Goal: Transaction & Acquisition: Purchase product/service

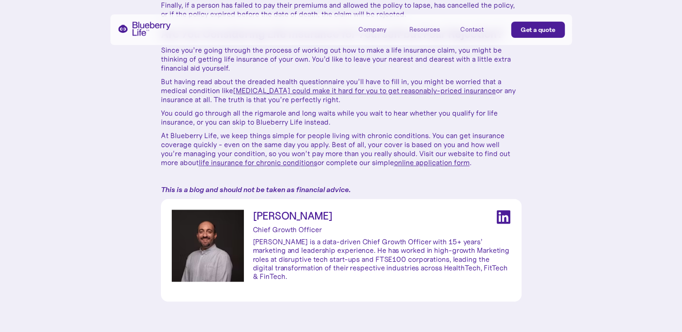
scroll to position [1081, 0]
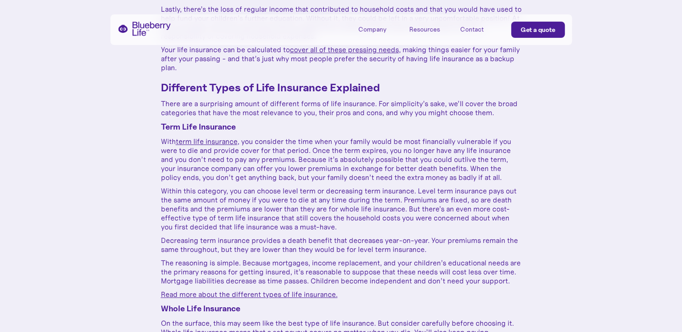
scroll to position [613, 0]
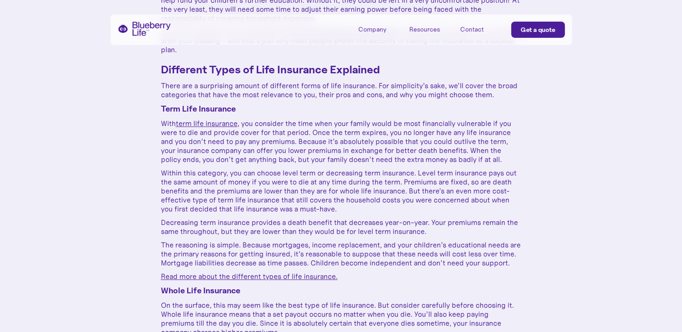
click at [218, 121] on link "term life insurance" at bounding box center [207, 123] width 62 height 9
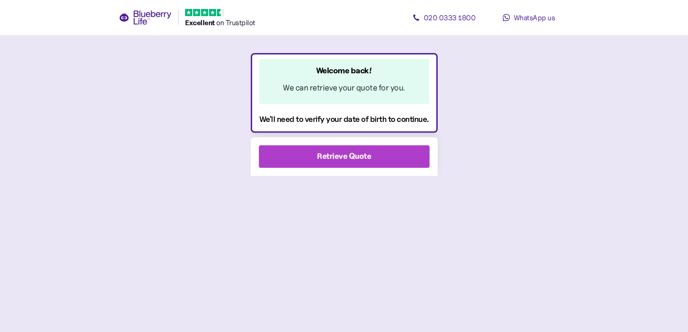
click at [351, 154] on div "Retrieve Quote" at bounding box center [344, 156] width 54 height 12
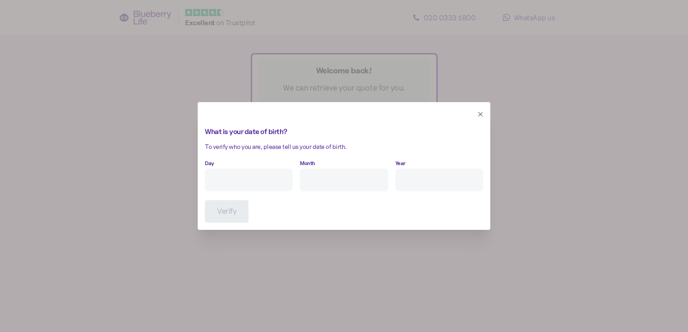
click at [246, 182] on input "Day" at bounding box center [249, 180] width 88 height 23
type input "31"
type input "3"
type input "****"
click at [235, 214] on span "Verify" at bounding box center [226, 212] width 19 height 22
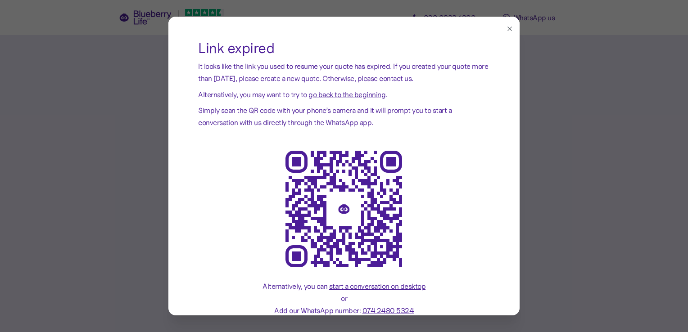
click at [508, 28] on icon "button" at bounding box center [510, 29] width 4 height 4
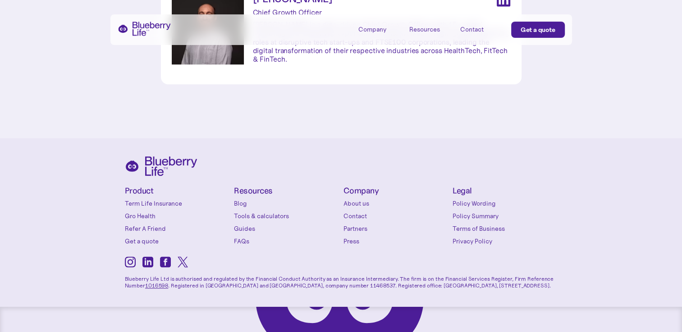
scroll to position [1317, 0]
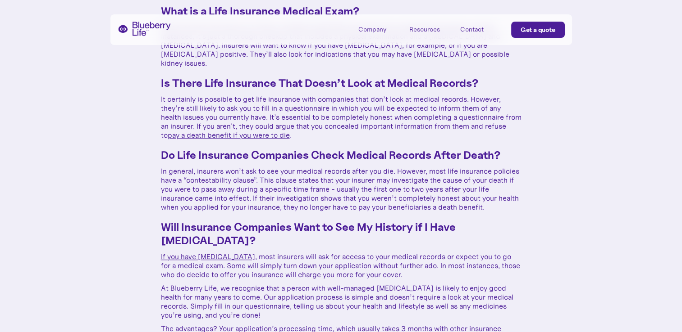
scroll to position [721, 0]
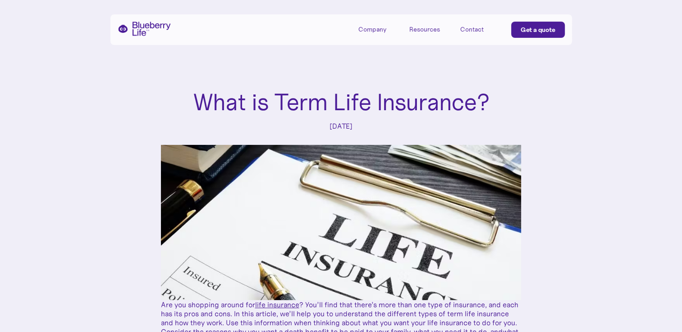
click at [474, 27] on div "Contact" at bounding box center [471, 30] width 23 height 8
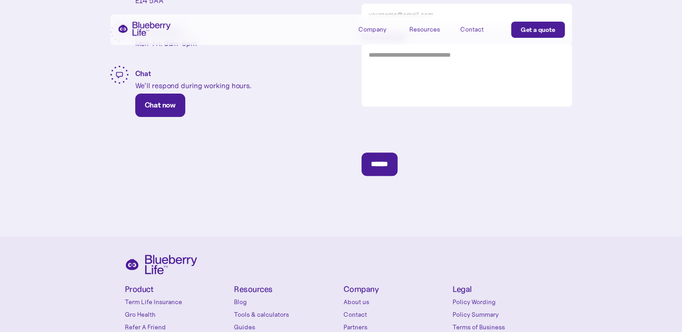
scroll to position [198, 0]
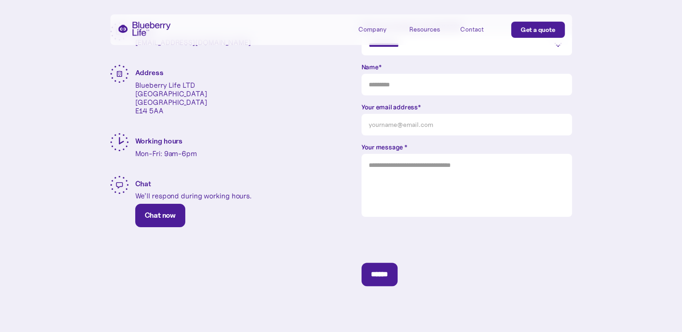
click at [173, 210] on link "Chat now" at bounding box center [160, 215] width 50 height 23
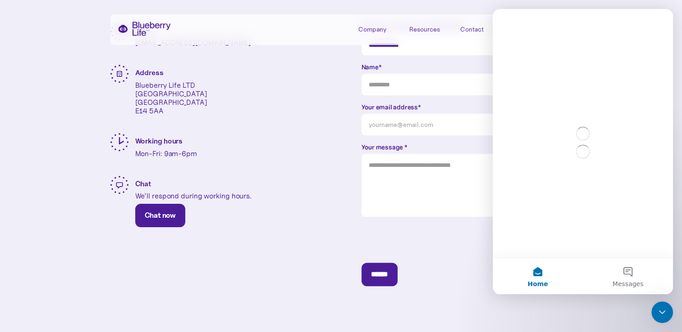
scroll to position [0, 0]
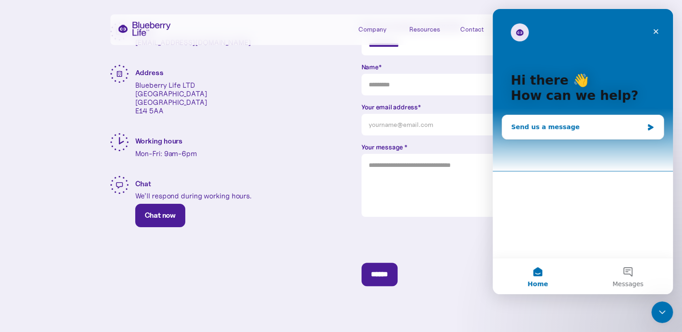
click at [648, 126] on icon "Intercom messenger" at bounding box center [649, 127] width 5 height 6
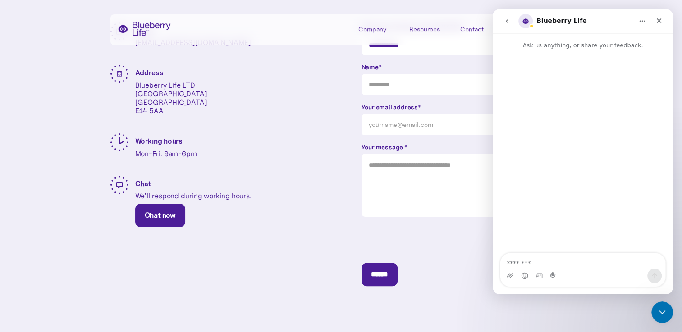
click at [562, 260] on textarea "Message…" at bounding box center [582, 261] width 165 height 15
type textarea "**********"
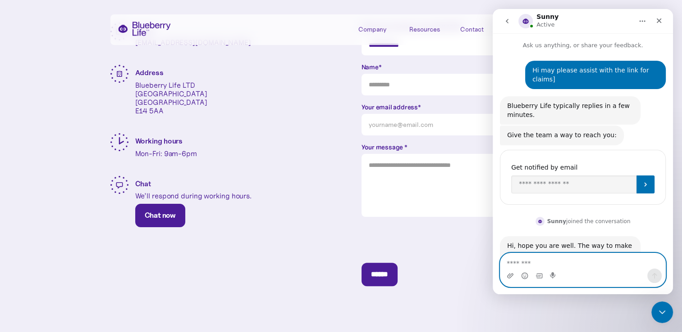
scroll to position [47, 0]
